Goal: Task Accomplishment & Management: Use online tool/utility

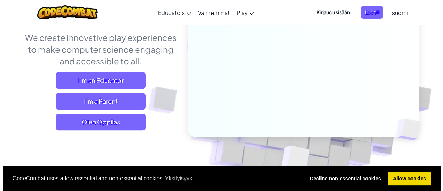
scroll to position [90, 0]
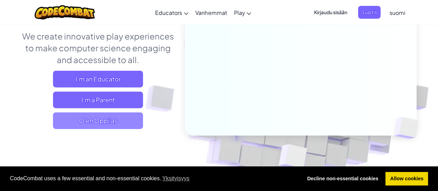
click at [109, 125] on span "Olen Oppilas" at bounding box center [98, 120] width 90 height 17
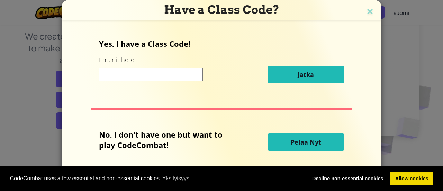
scroll to position [10, 0]
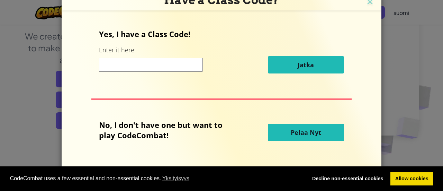
click at [297, 133] on span "Pelaa Nyt" at bounding box center [306, 132] width 30 height 8
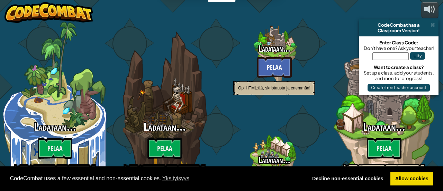
select select "fi"
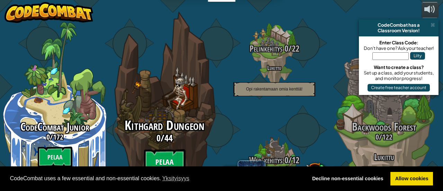
click at [161, 149] on btn "Pelaa" at bounding box center [165, 161] width 42 height 25
select select "fi"
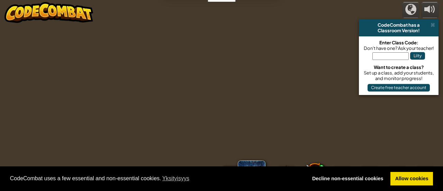
select select "fi"
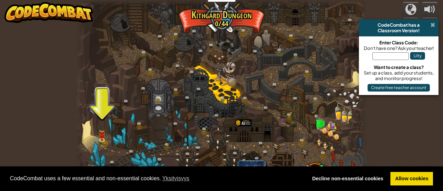
click at [432, 25] on span at bounding box center [433, 25] width 4 height 6
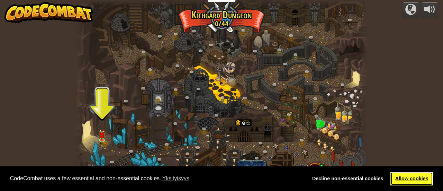
click at [412, 180] on link "Allow cookies" at bounding box center [411, 179] width 43 height 14
